Goal: Register for event/course

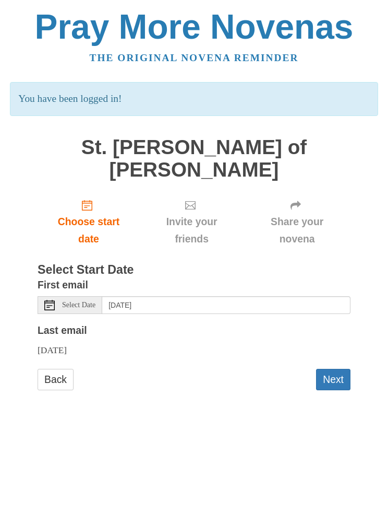
click at [87, 213] on span "Choose start date" at bounding box center [88, 230] width 81 height 34
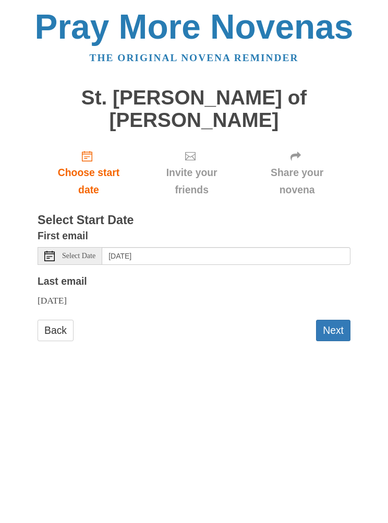
click at [330, 319] on button "Next" at bounding box center [333, 329] width 34 height 21
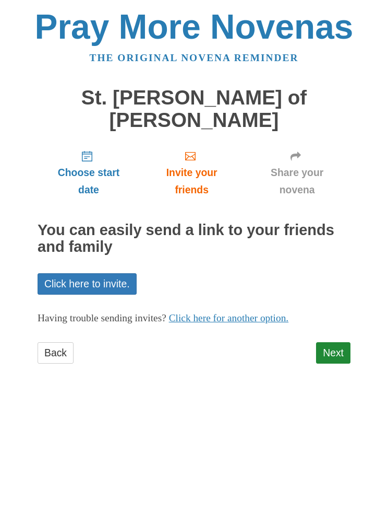
click at [331, 342] on link "Next" at bounding box center [333, 352] width 34 height 21
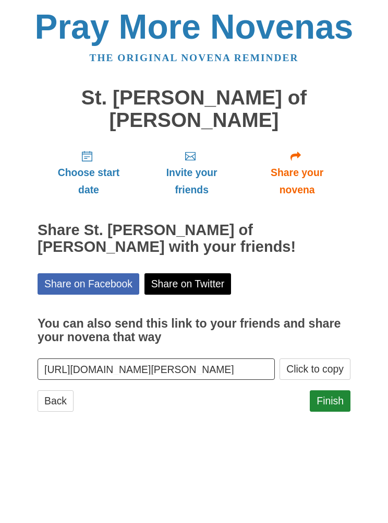
click at [327, 390] on link "Finish" at bounding box center [330, 400] width 41 height 21
